Goal: Transaction & Acquisition: Purchase product/service

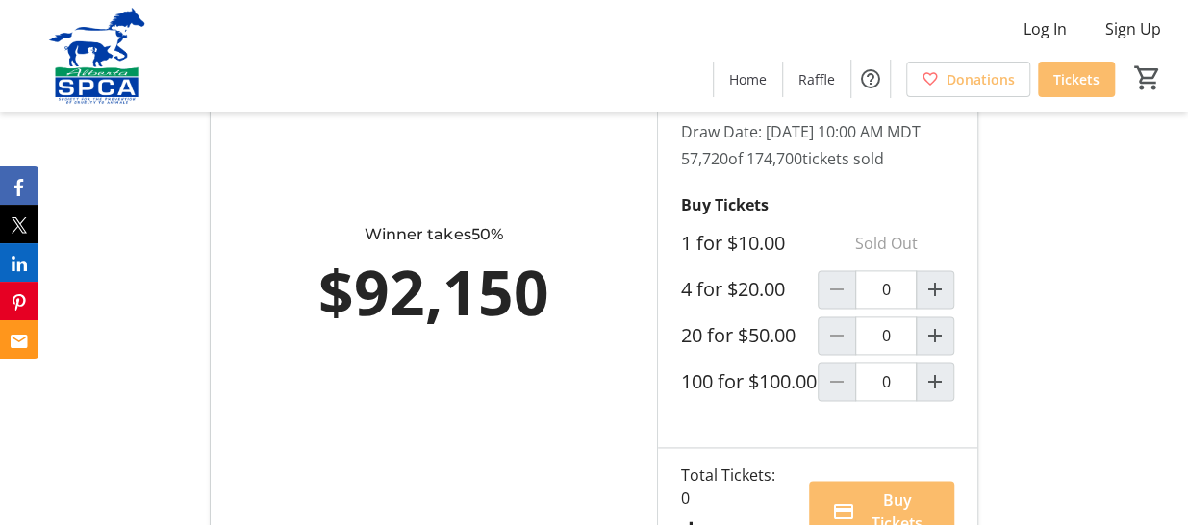
scroll to position [1091, 0]
click at [930, 303] on mat-icon "Increment by one" at bounding box center [934, 291] width 23 height 23
type input "1"
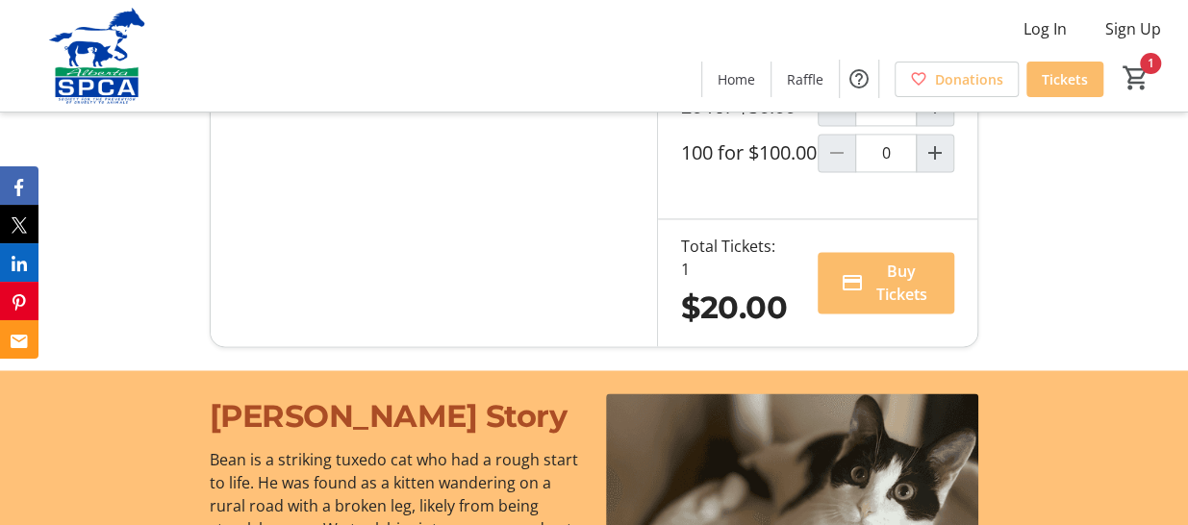
scroll to position [1319, 0]
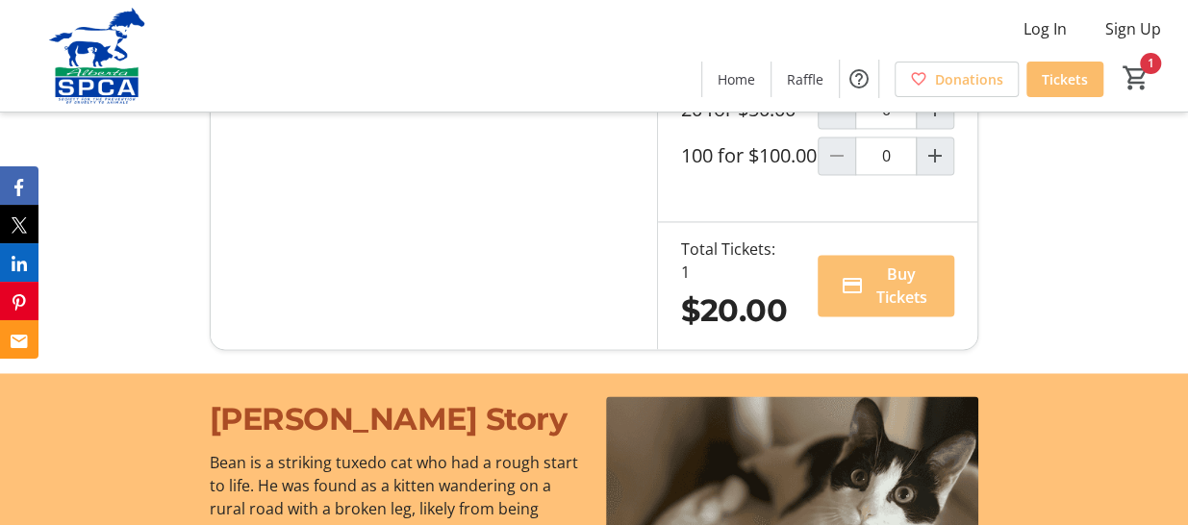
click at [888, 309] on span "Buy Tickets" at bounding box center [901, 286] width 60 height 46
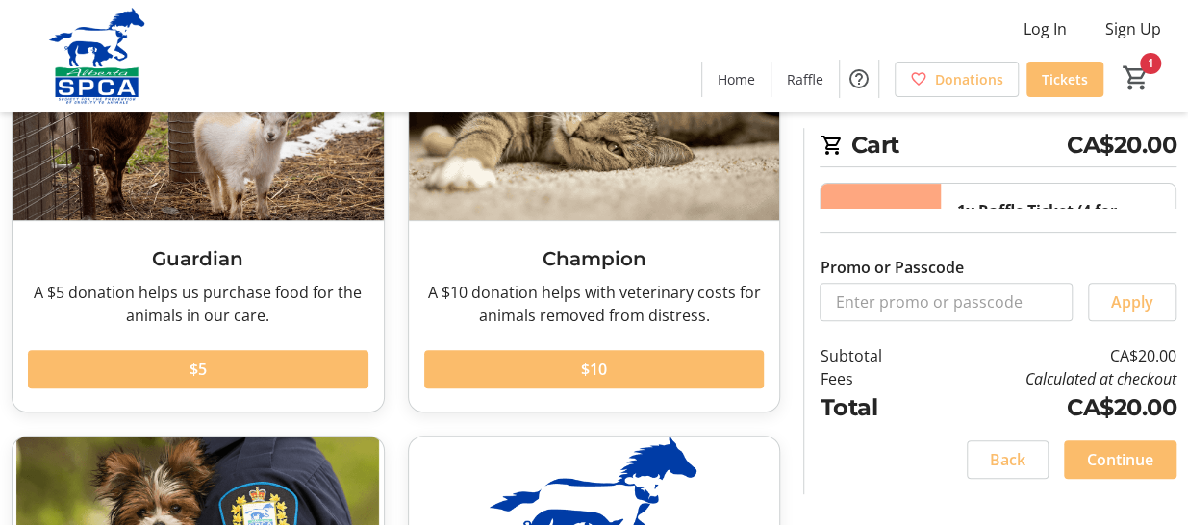
scroll to position [205, 0]
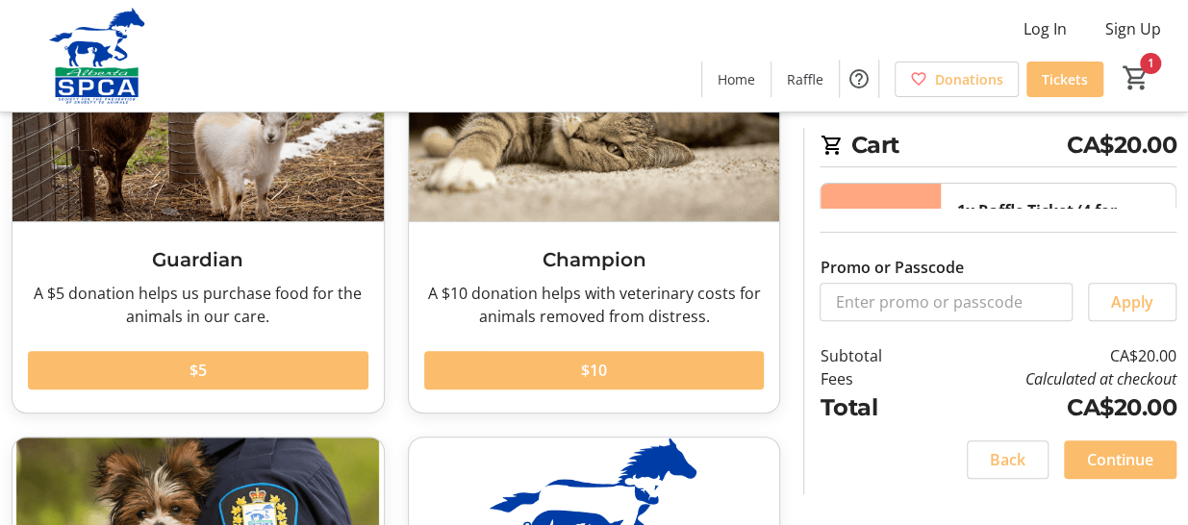
click at [965, 351] on td "CA$20.00" at bounding box center [1049, 355] width 253 height 23
click at [1140, 455] on span "Continue" at bounding box center [1120, 459] width 66 height 23
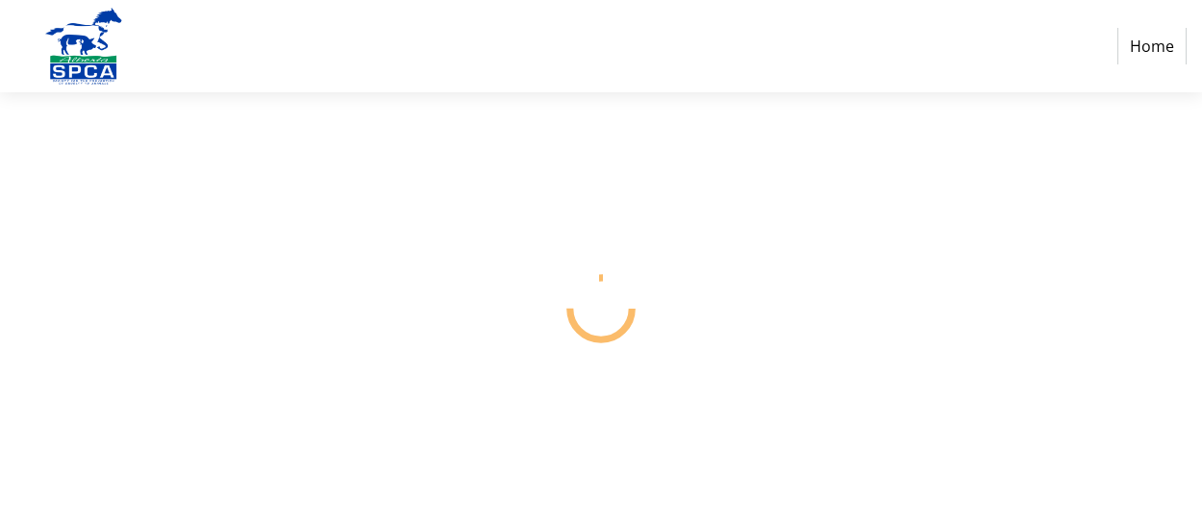
select select "CA"
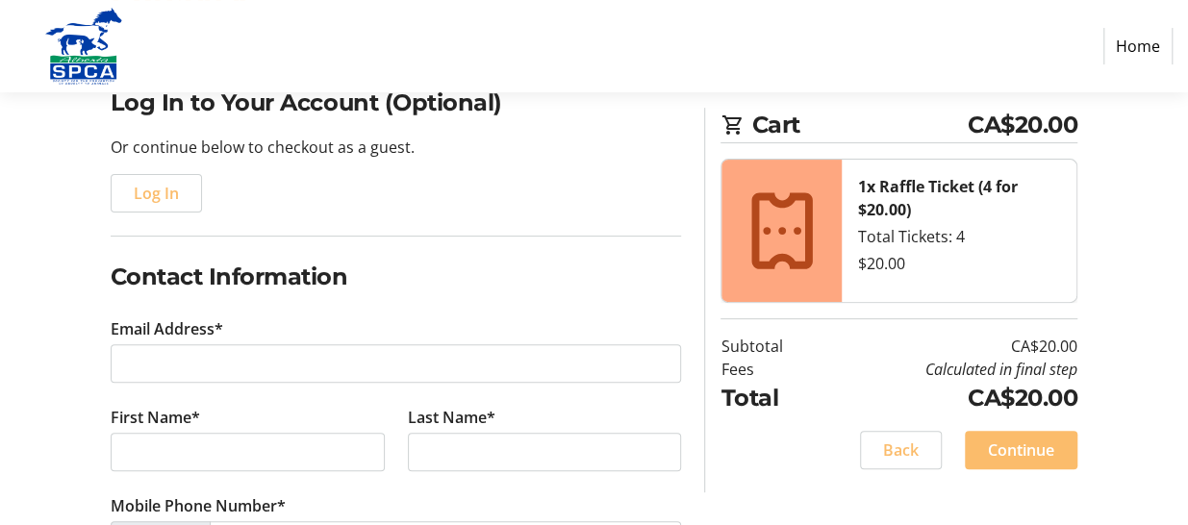
scroll to position [123, 0]
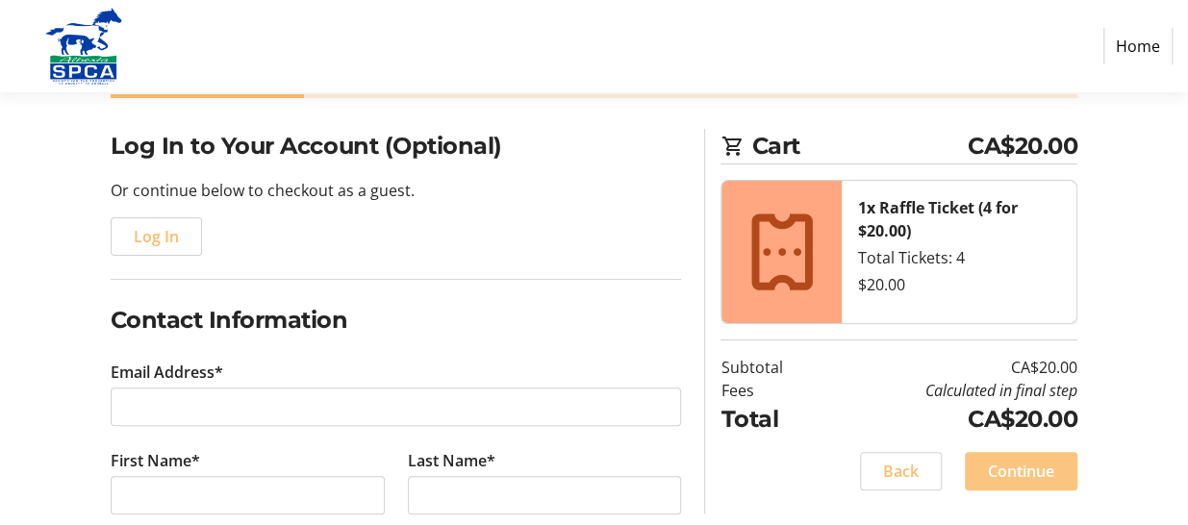
click at [1004, 461] on span "Continue" at bounding box center [1021, 471] width 66 height 23
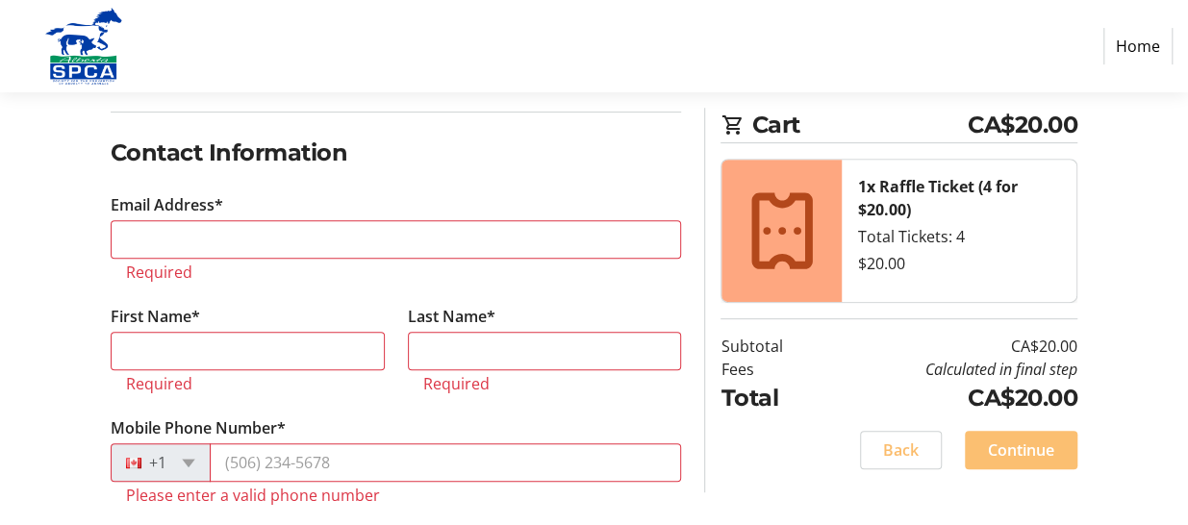
scroll to position [360, 0]
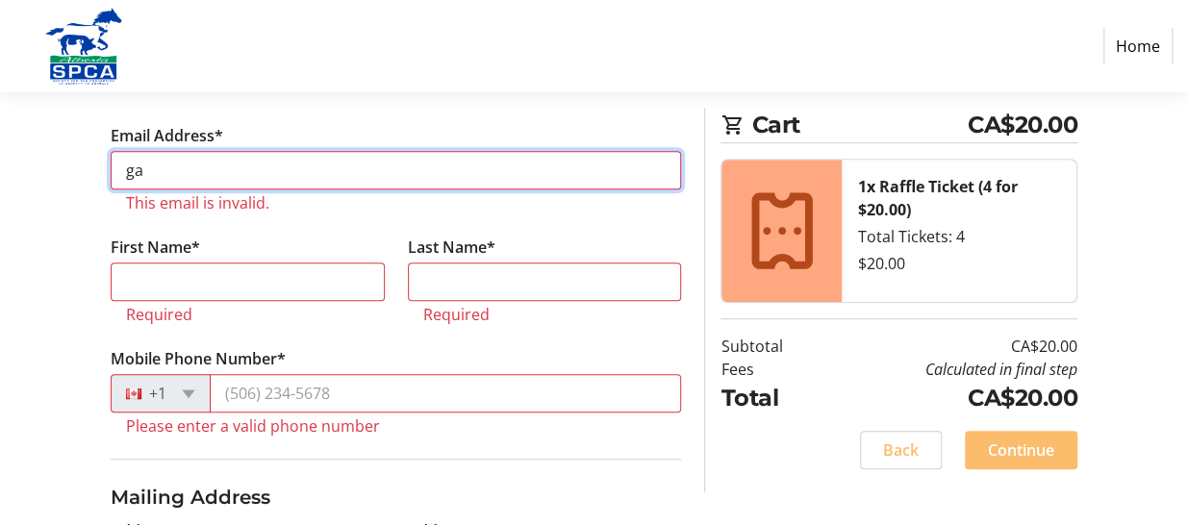
type input "[PERSON_NAME][EMAIL_ADDRESS][DOMAIN_NAME]"
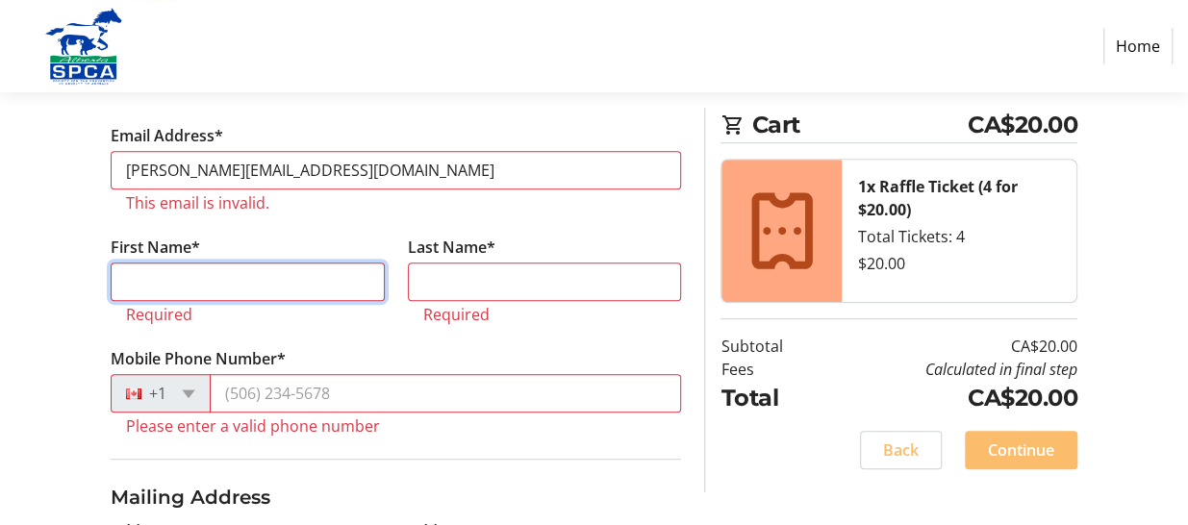
type input "[PERSON_NAME]"
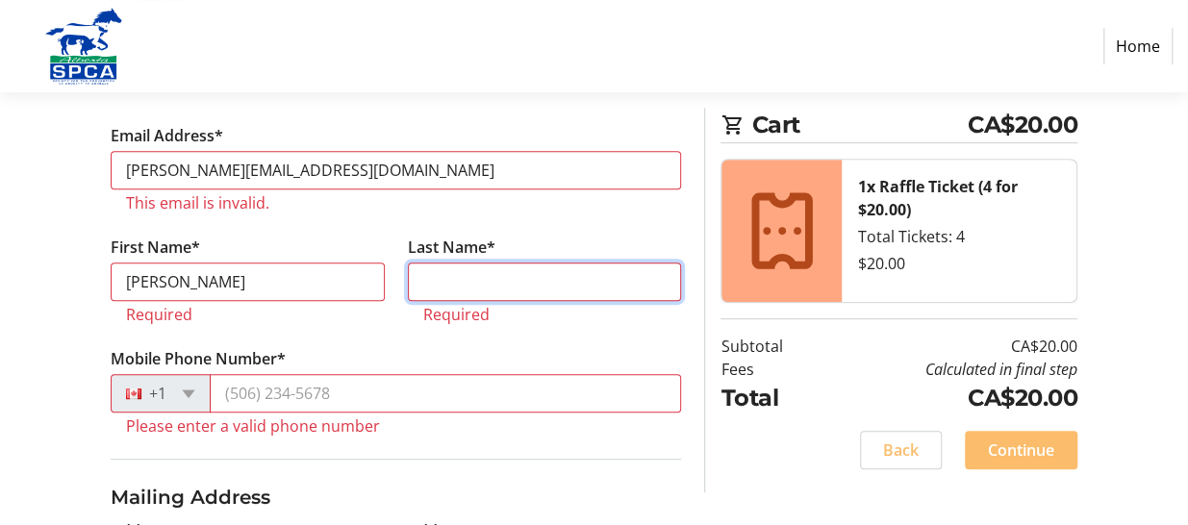
type input "Praharenka"
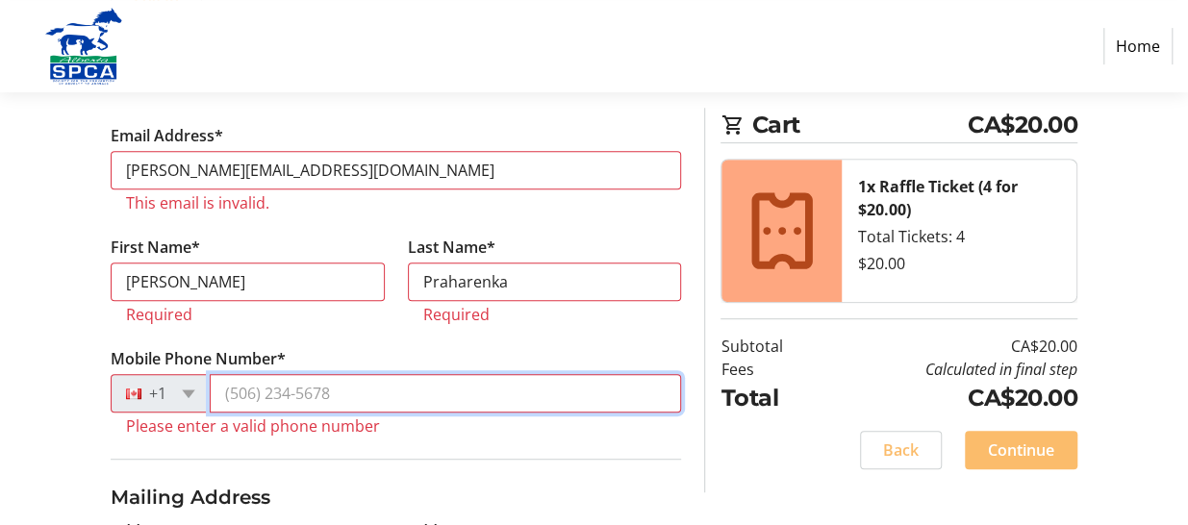
type input "[PHONE_NUMBER]"
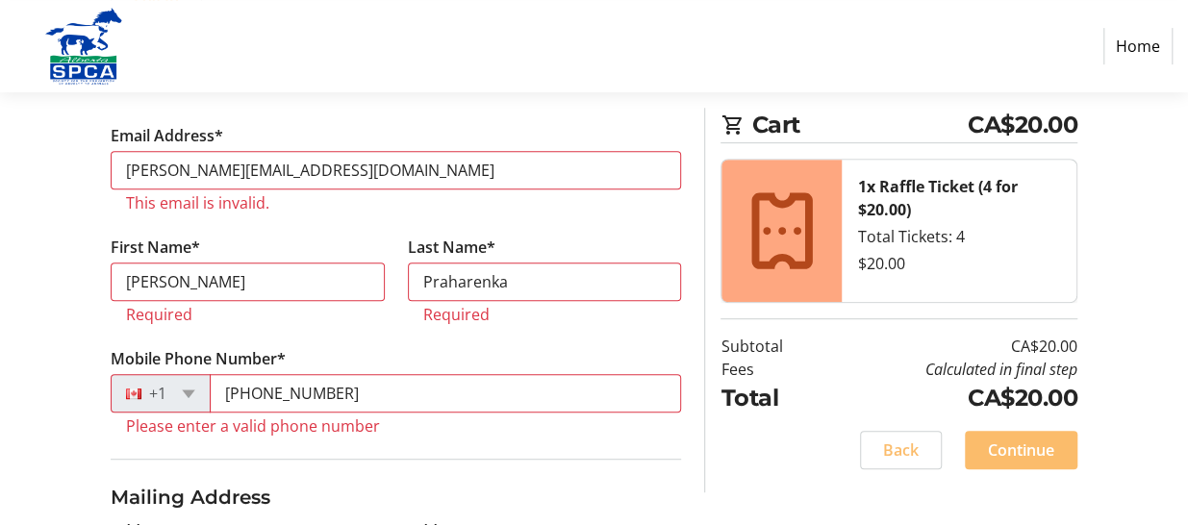
type input "[STREET_ADDRESS]"
type input "Ardrossan"
type input "T8E2E3"
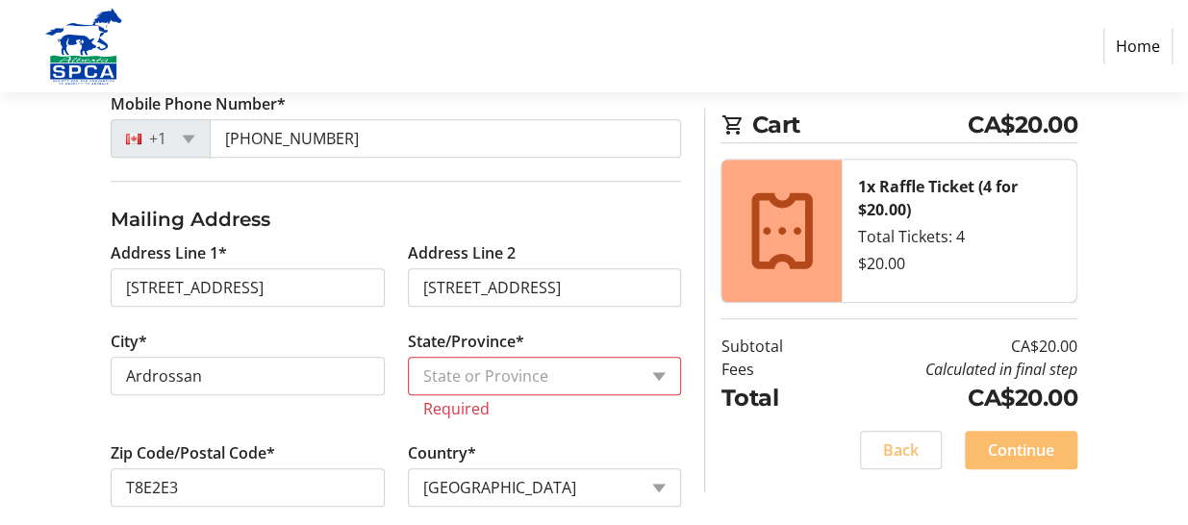
scroll to position [590, 0]
click at [659, 374] on select "State or Province State or Province [GEOGRAPHIC_DATA] [GEOGRAPHIC_DATA] [GEOGRA…" at bounding box center [545, 377] width 274 height 38
select select "AB"
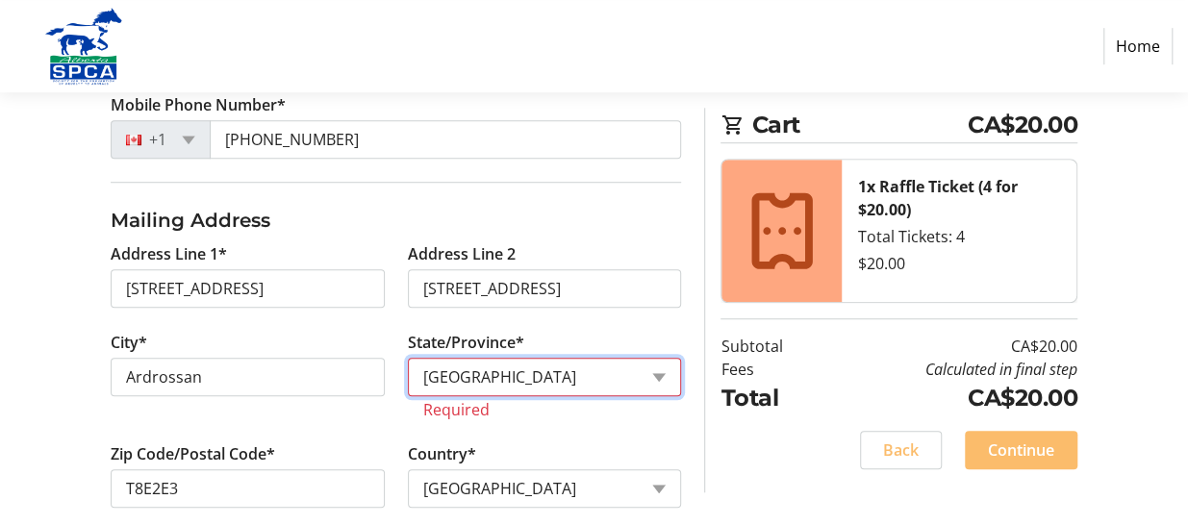
click at [408, 358] on select "State or Province State or Province [GEOGRAPHIC_DATA] [GEOGRAPHIC_DATA] [GEOGRA…" at bounding box center [545, 377] width 274 height 38
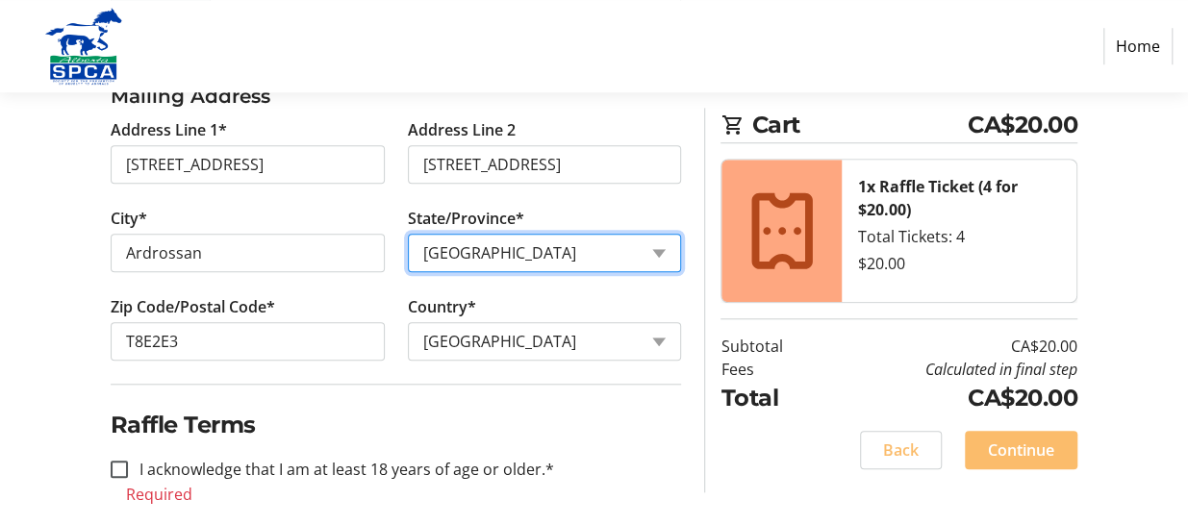
scroll to position [735, 0]
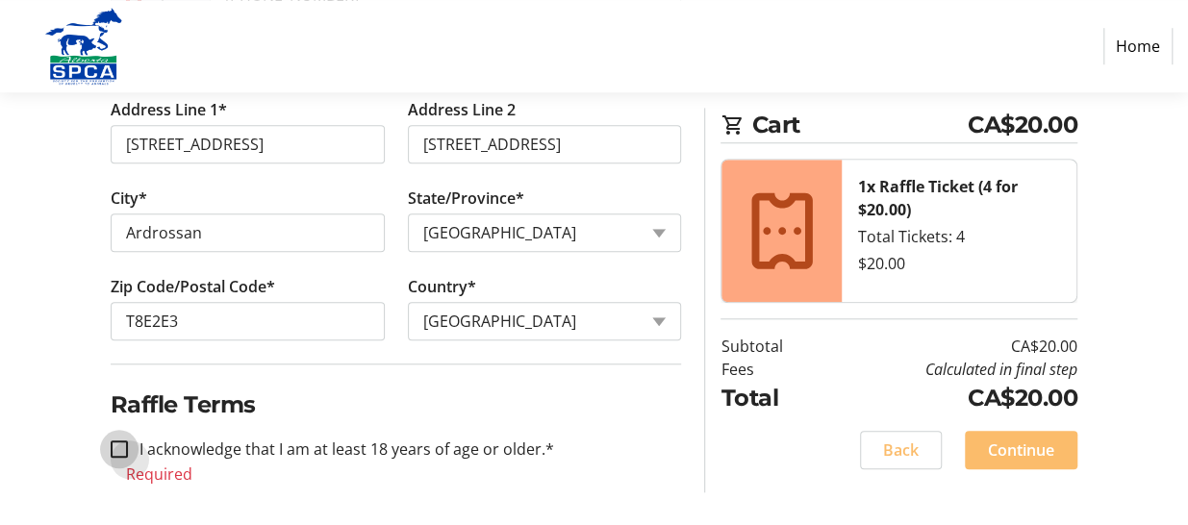
click at [115, 440] on input "I acknowledge that I am at least 18 years of age or older.*" at bounding box center [119, 448] width 17 height 17
checkbox input "true"
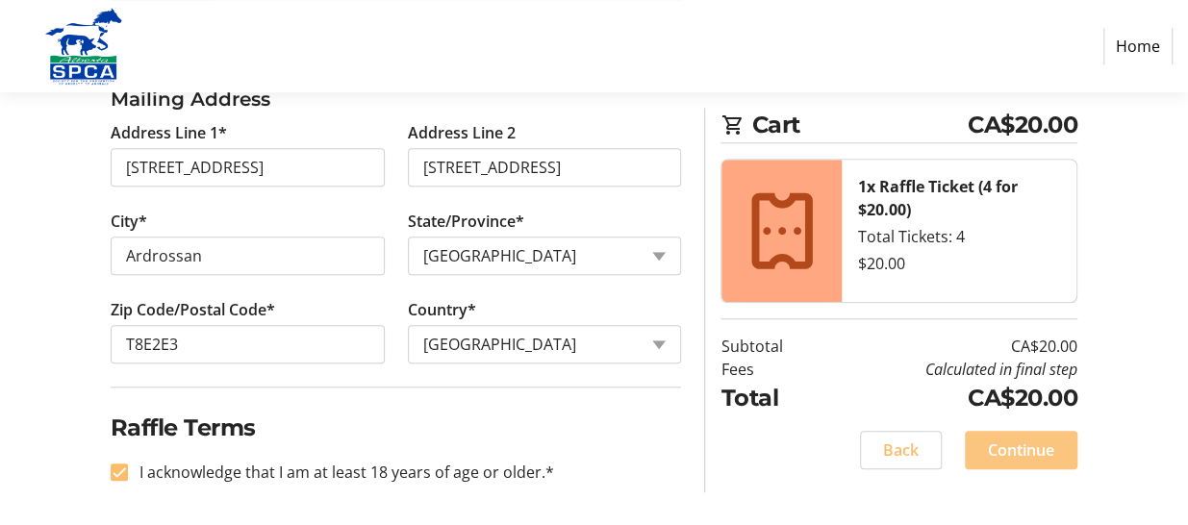
click at [1019, 449] on span "Continue" at bounding box center [1021, 449] width 66 height 23
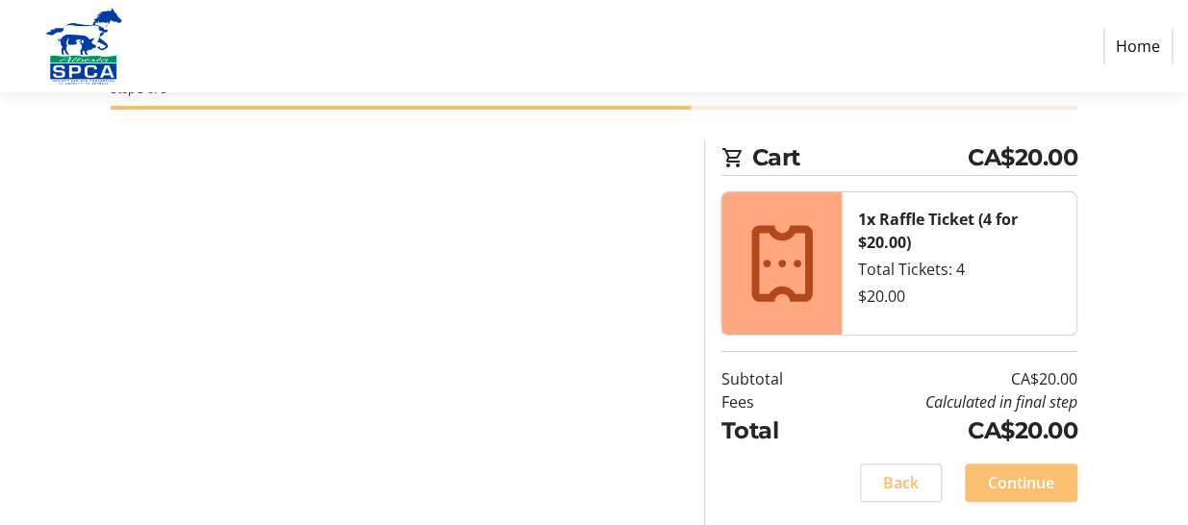
scroll to position [105, 0]
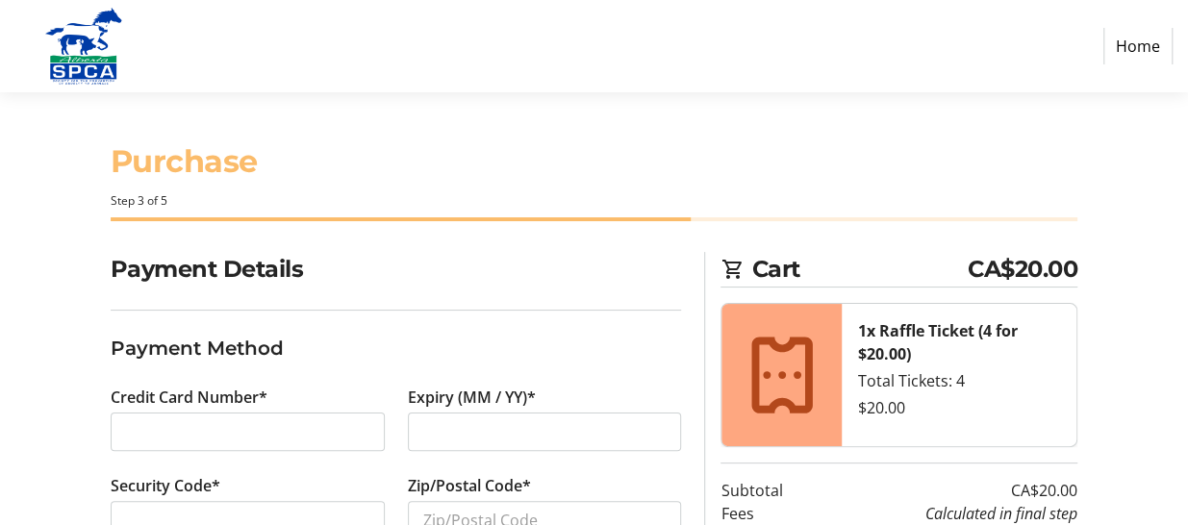
scroll to position [146, 0]
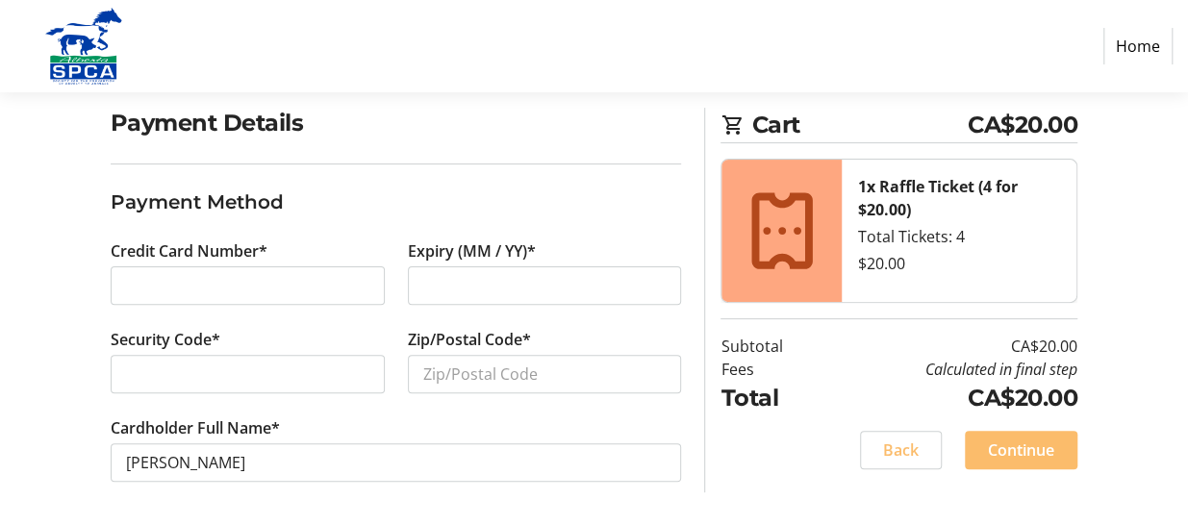
click at [419, 283] on div at bounding box center [545, 285] width 274 height 38
click at [429, 371] on input "Zip/Postal Code*" at bounding box center [545, 374] width 274 height 38
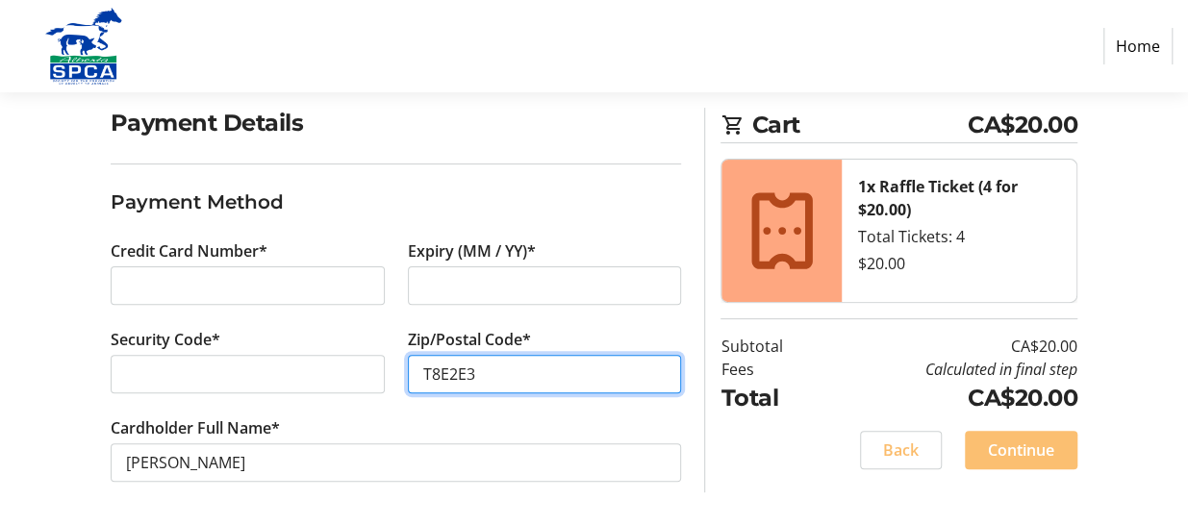
type input "T8E2E3"
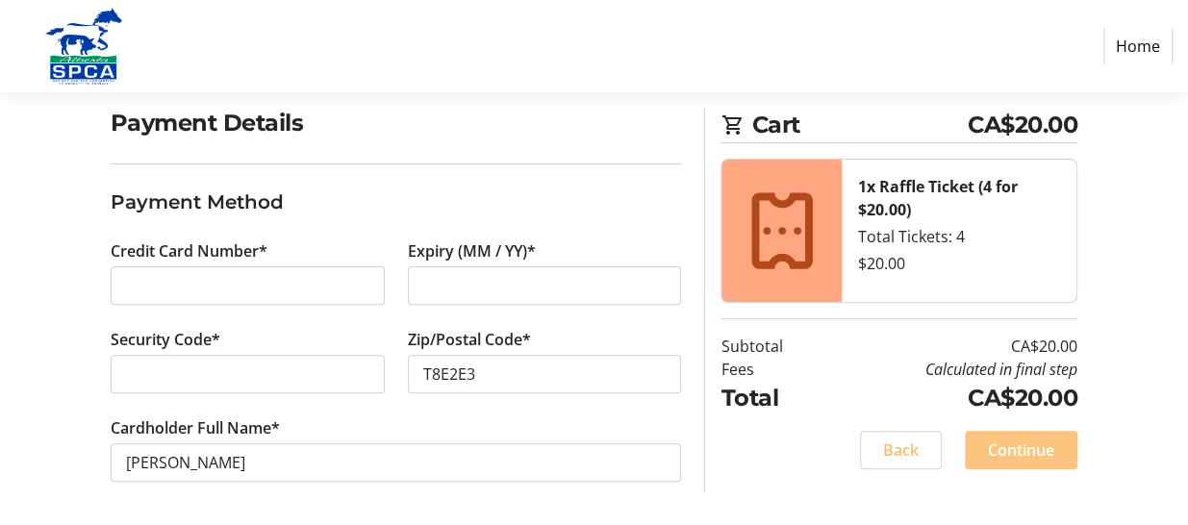
click at [1026, 445] on span "Continue" at bounding box center [1021, 449] width 66 height 23
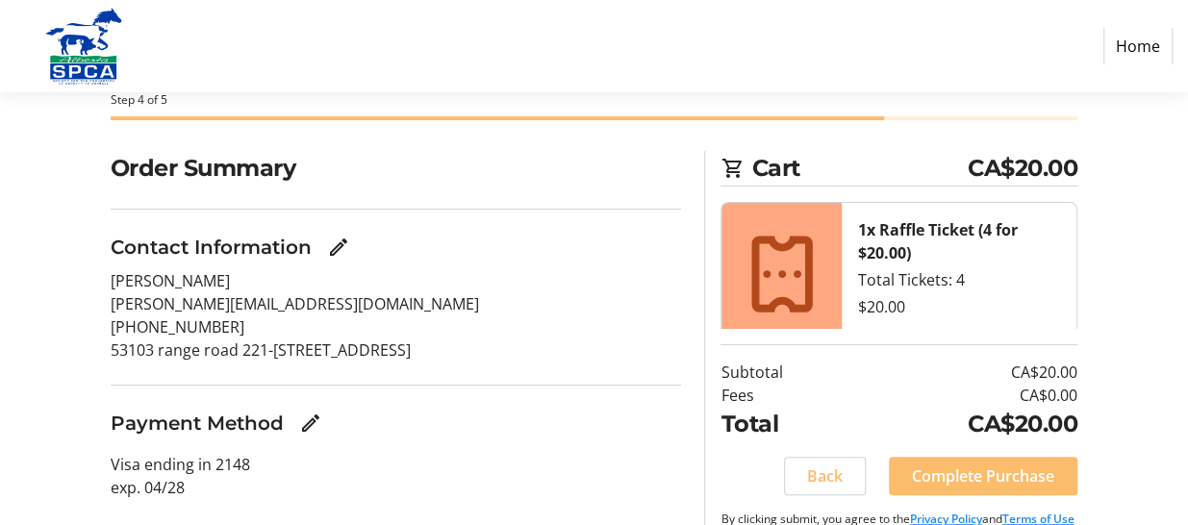
scroll to position [144, 0]
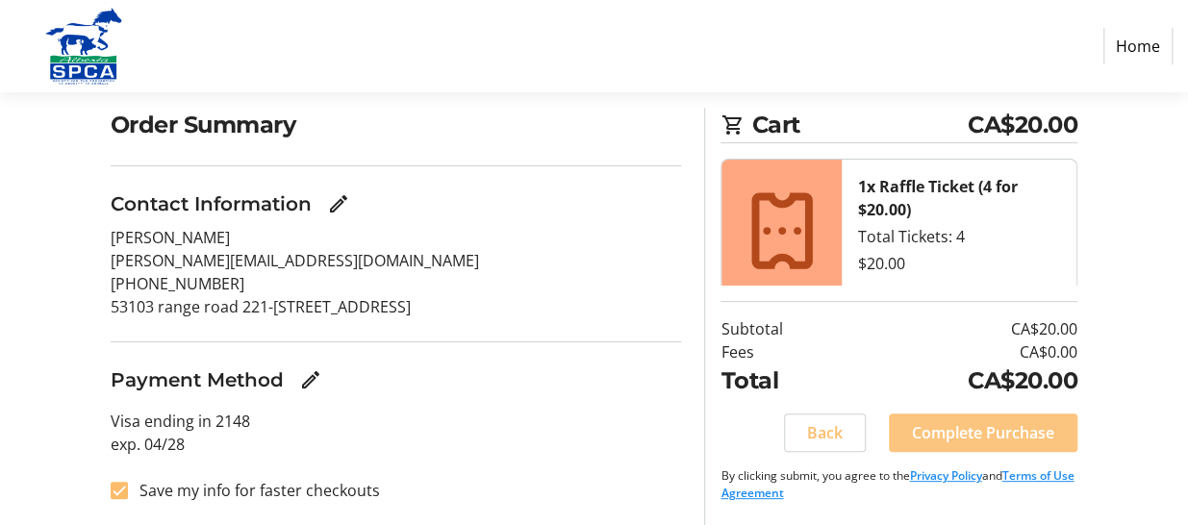
click at [967, 432] on span "Complete Purchase" at bounding box center [983, 432] width 142 height 23
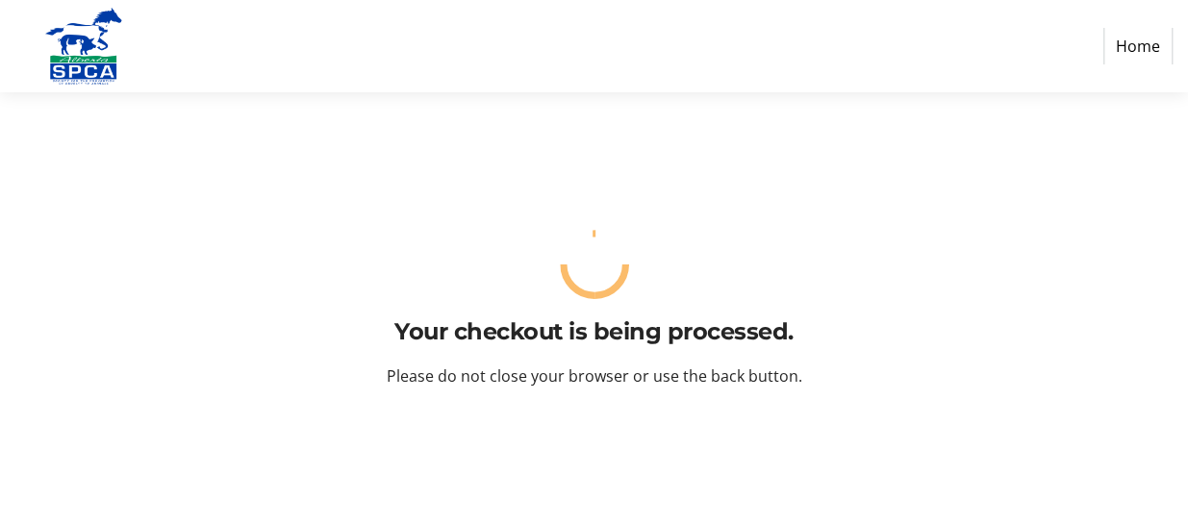
scroll to position [0, 0]
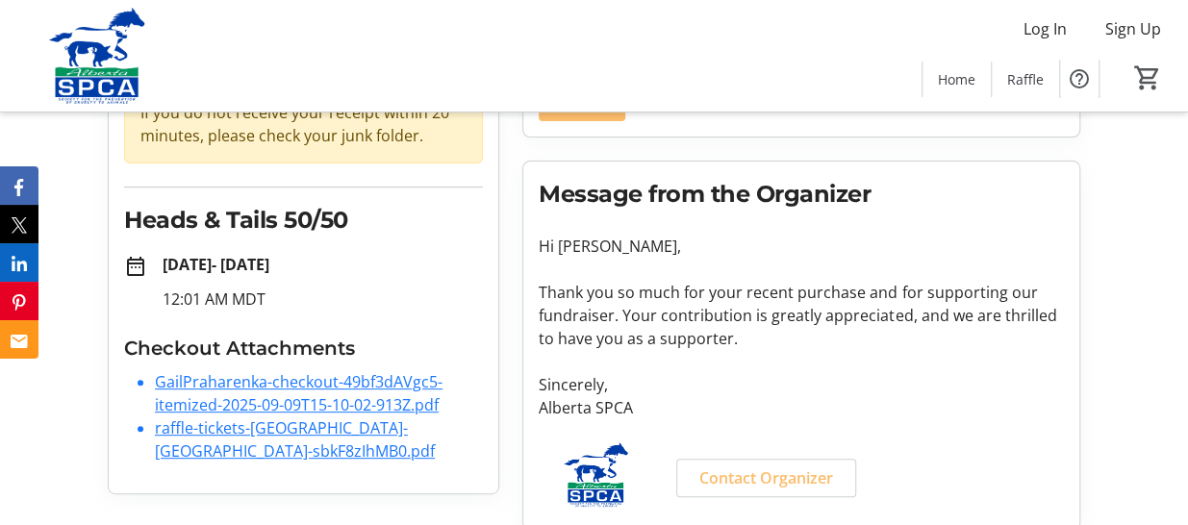
scroll to position [218, 0]
